Goal: Communication & Community: Answer question/provide support

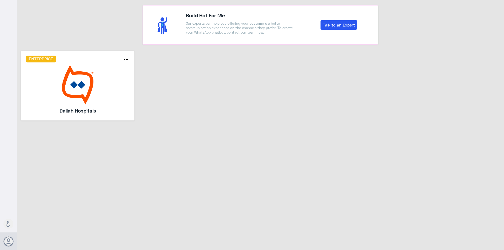
click at [111, 64] on div "Enterprise more_horiz Dallah Hospitals" at bounding box center [78, 86] width 104 height 60
click at [87, 73] on img at bounding box center [78, 84] width 104 height 39
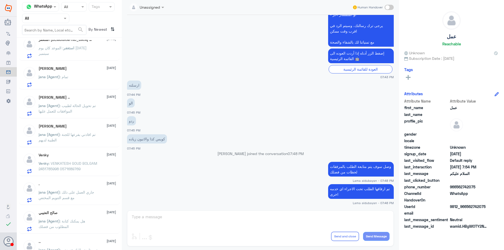
scroll to position [262, 0]
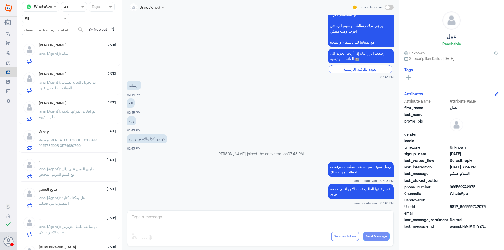
click at [85, 114] on p "jana (Agent) : تم افادتي بفرعها للجنة الطبية لديهم" at bounding box center [68, 114] width 59 height 13
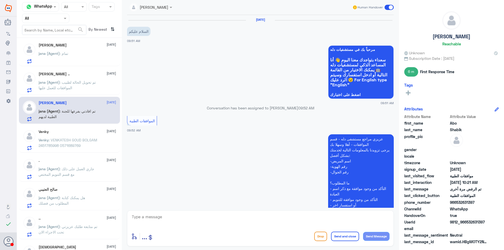
scroll to position [247, 0]
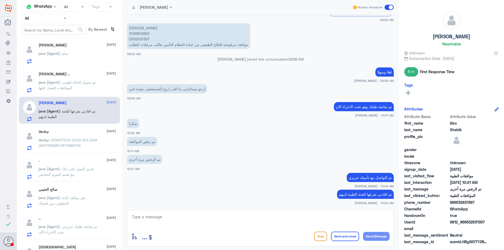
click at [85, 163] on div ". [DATE] jana (Agent) : جاري العمل على ذلك مع قسم التنويم المختص" at bounding box center [77, 169] width 77 height 21
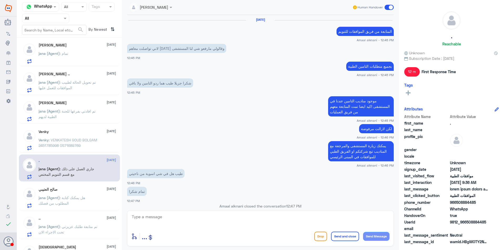
scroll to position [431, 0]
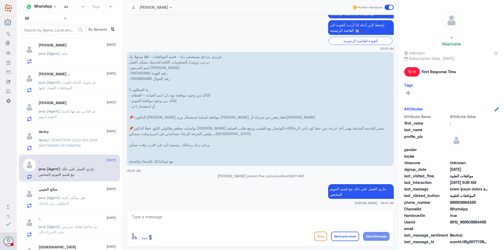
click at [89, 200] on p "jana (Agent) : هل يمكنك كتابة المطلوب من فضلك" at bounding box center [68, 201] width 59 height 13
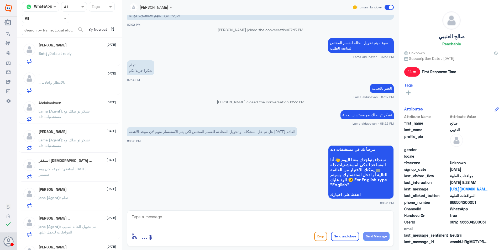
scroll to position [457, 0]
